Goal: Task Accomplishment & Management: Manage account settings

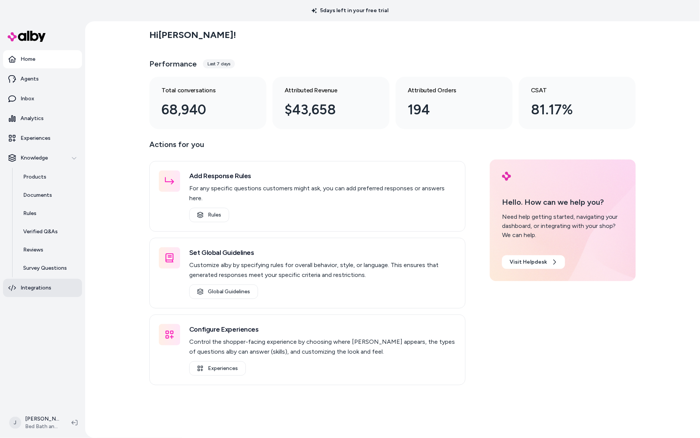
drag, startPoint x: 119, startPoint y: 210, endPoint x: 60, endPoint y: 279, distance: 90.8
click at [112, 212] on div "Hi Jackie ! Performance Last 7 days Total conversations 68,940 Attributed Reven…" at bounding box center [392, 229] width 615 height 417
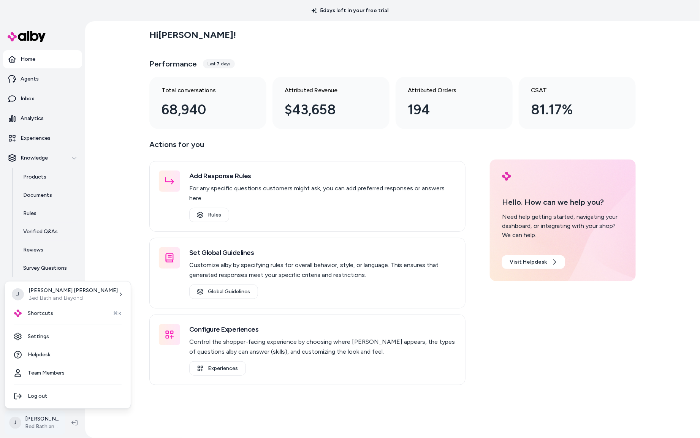
click at [40, 418] on html "5 days left in your free trial Home Agents Inbox Analytics Experiences Knowledg…" at bounding box center [350, 219] width 700 height 438
click at [56, 336] on link "Settings" at bounding box center [68, 336] width 120 height 18
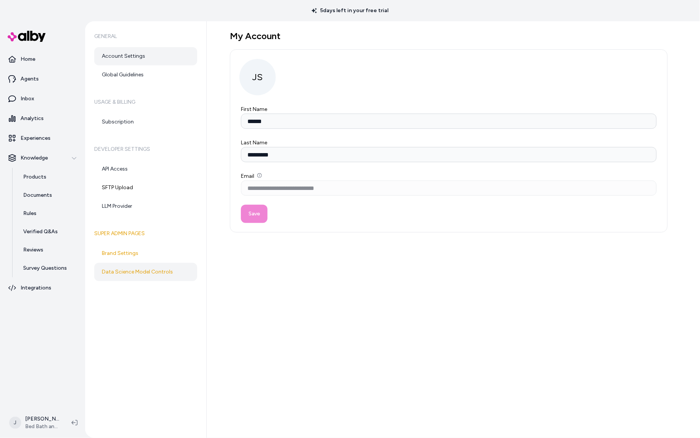
click at [135, 269] on link "Data Science Model Controls" at bounding box center [145, 272] width 103 height 18
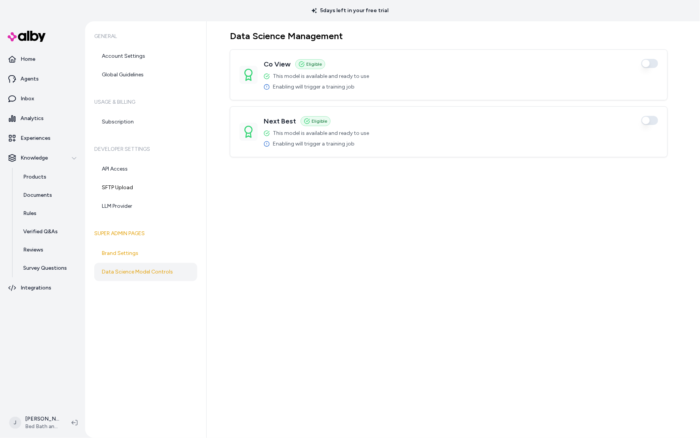
click at [122, 338] on div "General Account Settings Global Guidelines Usage & Billing Subscription Develop…" at bounding box center [146, 229] width 122 height 417
click at [115, 370] on div "General Account Settings Global Guidelines Usage & Billing Subscription Develop…" at bounding box center [146, 229] width 122 height 417
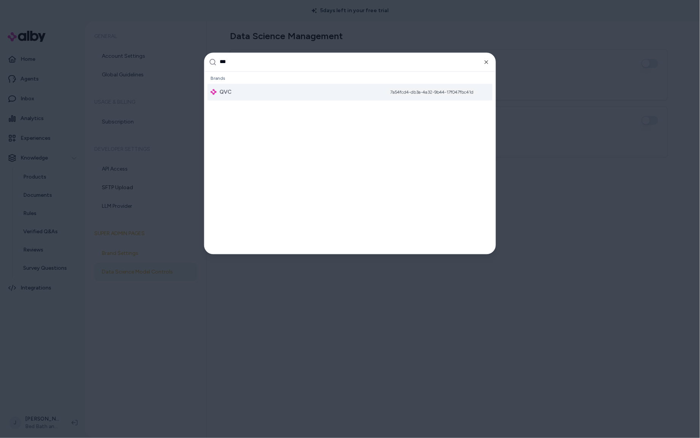
type input "***"
click at [286, 90] on div "QVC 7a54fcd4-db3a-4a32-9b44-17f047fbc41d" at bounding box center [349, 92] width 285 height 17
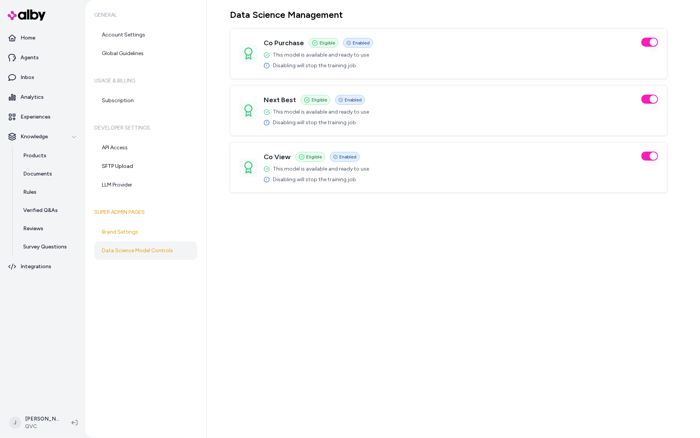
click at [226, 274] on div "Data Science Management Co Purchase Eligible Enabled This model is available an…" at bounding box center [453, 219] width 493 height 438
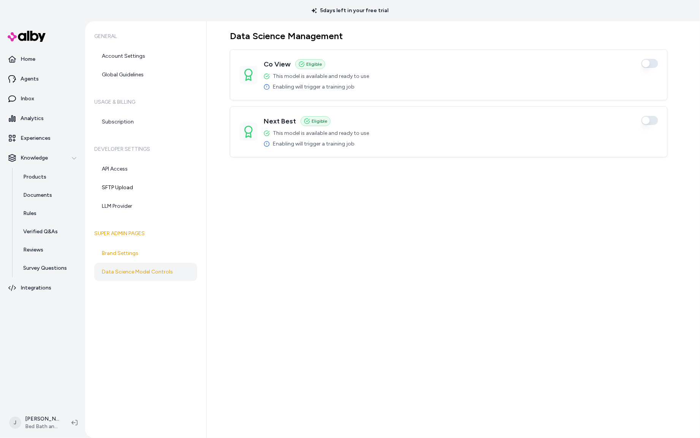
click at [220, 225] on div "Data Science Management Co View Eligible Enabled This model is available and re…" at bounding box center [453, 229] width 493 height 417
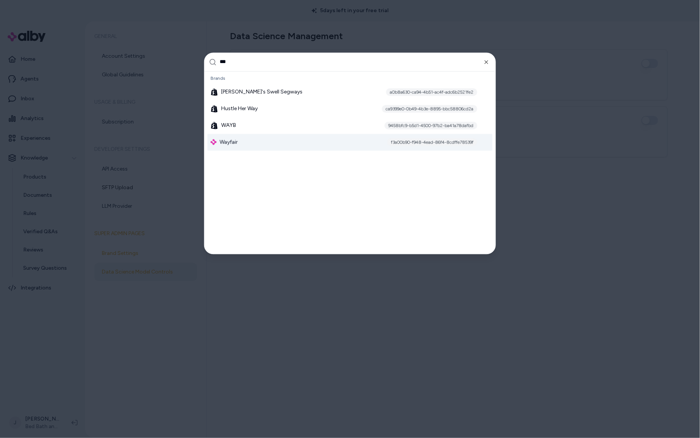
type input "***"
click at [252, 145] on div "Wayfair f3a00b90-f948-4ead-86f4-8cdffe78539f" at bounding box center [349, 142] width 285 height 17
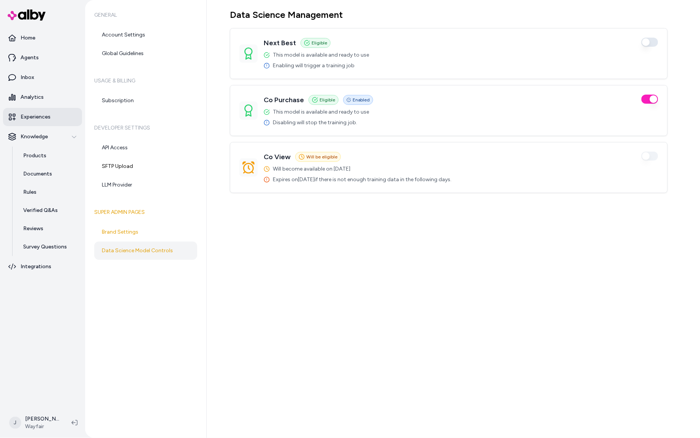
click at [31, 117] on p "Experiences" at bounding box center [36, 117] width 30 height 8
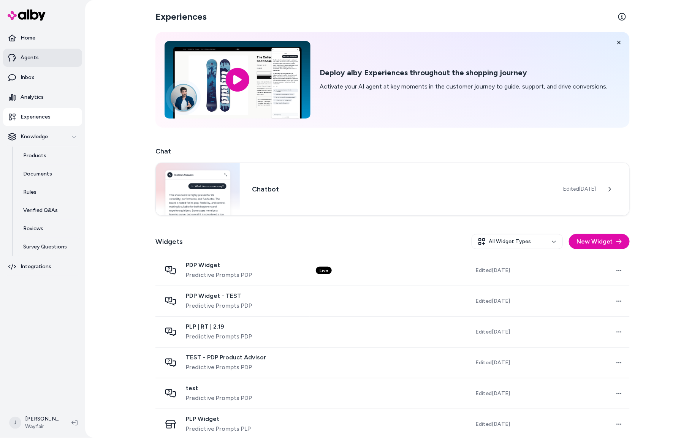
click at [41, 55] on link "Agents" at bounding box center [42, 58] width 79 height 18
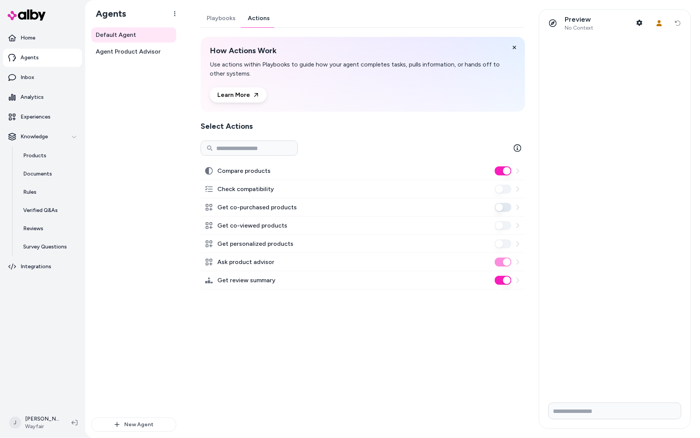
click at [254, 19] on link "Actions" at bounding box center [259, 18] width 34 height 18
click at [33, 115] on p "Experiences" at bounding box center [36, 117] width 30 height 8
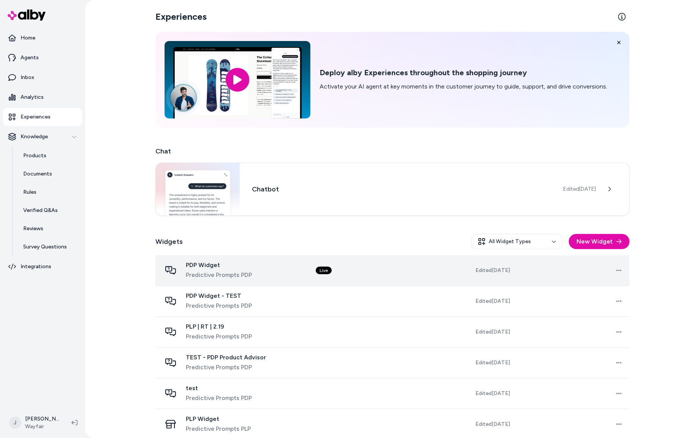
click at [301, 276] on div "PDP Widget Predictive Prompts PDP" at bounding box center [232, 270] width 142 height 18
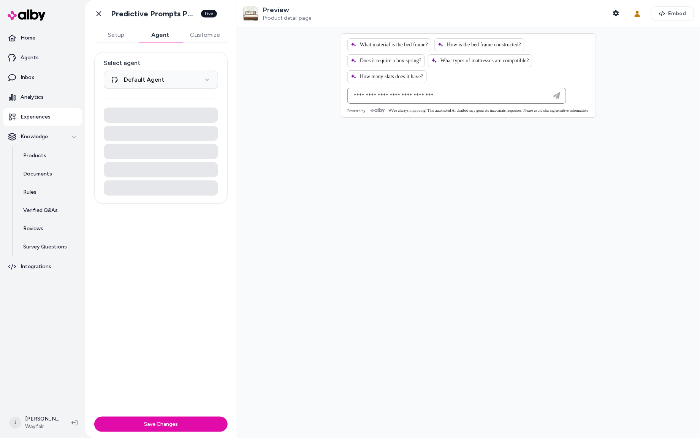
click at [163, 35] on button "Agent" at bounding box center [160, 34] width 44 height 15
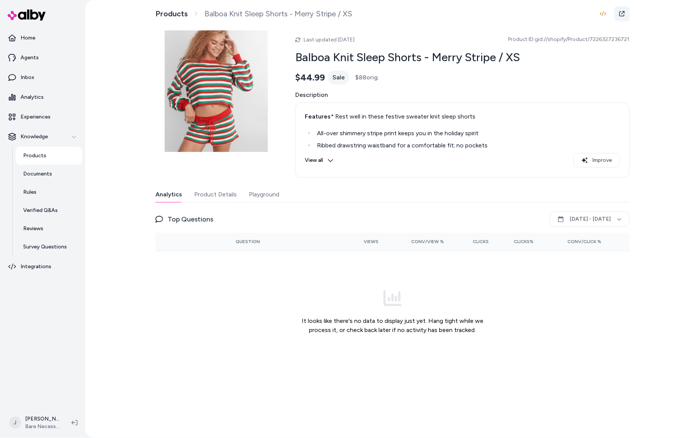
click at [625, 13] on icon at bounding box center [622, 14] width 6 height 6
drag, startPoint x: 210, startPoint y: 193, endPoint x: 224, endPoint y: 200, distance: 15.3
click at [212, 194] on button "Product Details" at bounding box center [215, 194] width 43 height 15
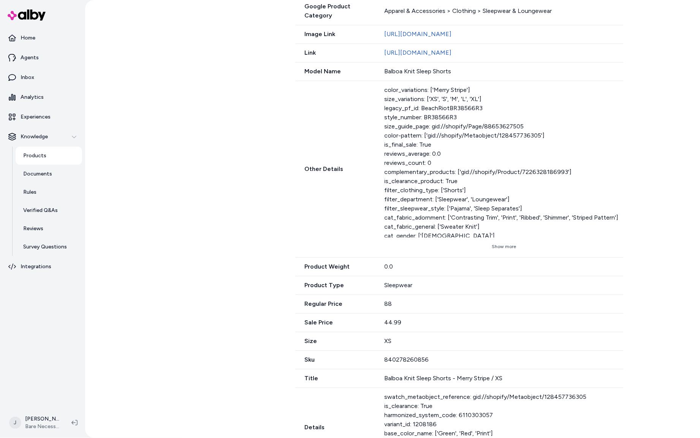
scroll to position [525, 0]
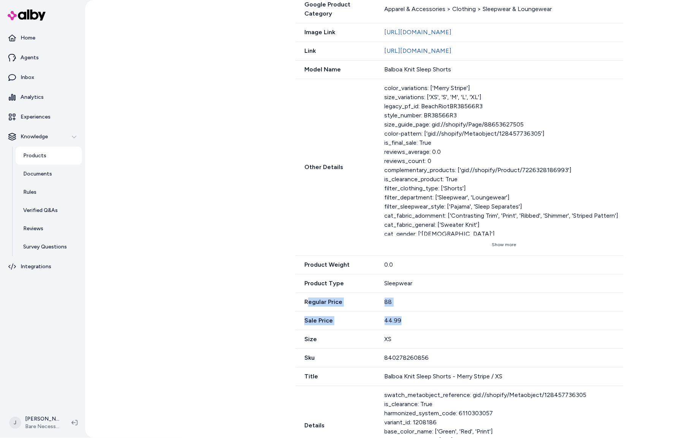
drag, startPoint x: 402, startPoint y: 328, endPoint x: 414, endPoint y: 339, distance: 15.9
click at [414, 343] on div "Availability out_of_stock Brand Name Beach Riot Color Merry Stripe Currency USD…" at bounding box center [462, 82] width 334 height 767
click at [363, 166] on div "Other Details color_variations: ['Merry Stripe'] size_variations: ['XS', 'S', '…" at bounding box center [459, 167] width 328 height 177
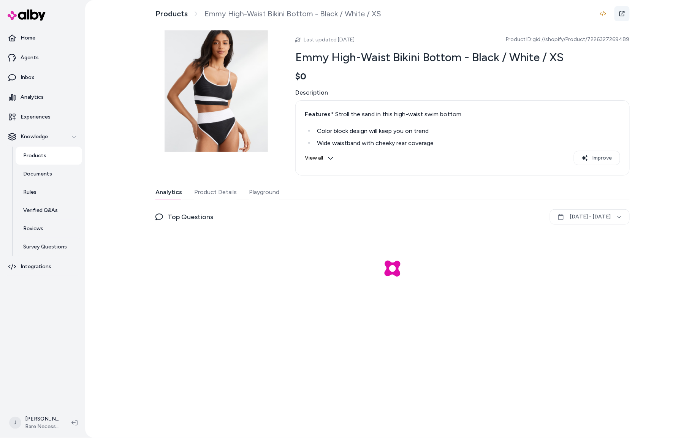
click at [620, 14] on icon at bounding box center [622, 14] width 6 height 6
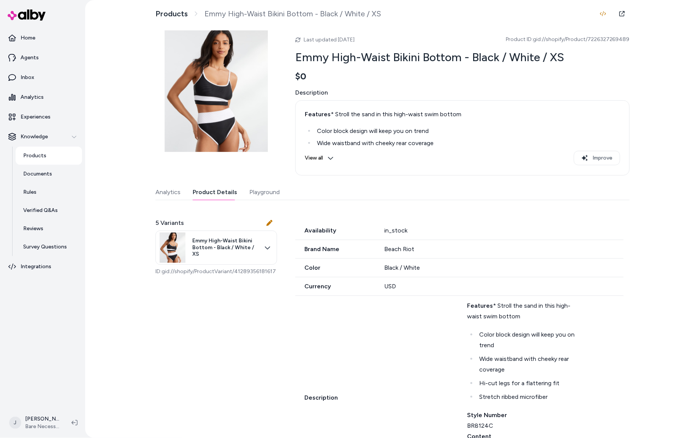
drag, startPoint x: 210, startPoint y: 191, endPoint x: 328, endPoint y: 279, distance: 146.6
click at [211, 191] on button "Product Details" at bounding box center [215, 192] width 44 height 15
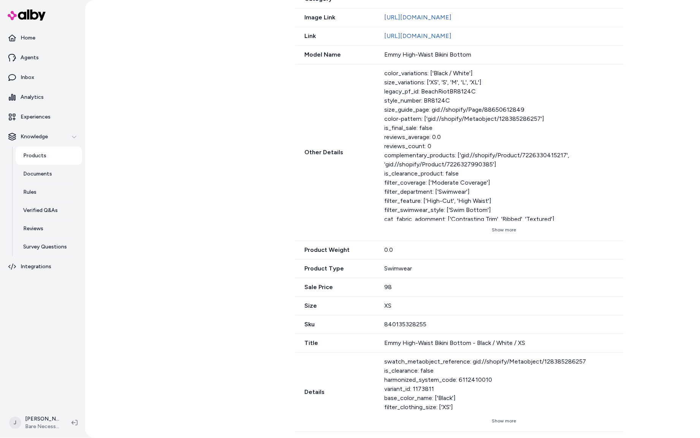
scroll to position [556, 0]
drag, startPoint x: 387, startPoint y: 288, endPoint x: 394, endPoint y: 290, distance: 7.1
click at [404, 288] on div "Sale Price 98" at bounding box center [459, 287] width 328 height 19
click at [451, 348] on div "Emmy High-Waist Bikini Bottom - Black / White / XS" at bounding box center [503, 343] width 239 height 9
